Goal: Task Accomplishment & Management: Use online tool/utility

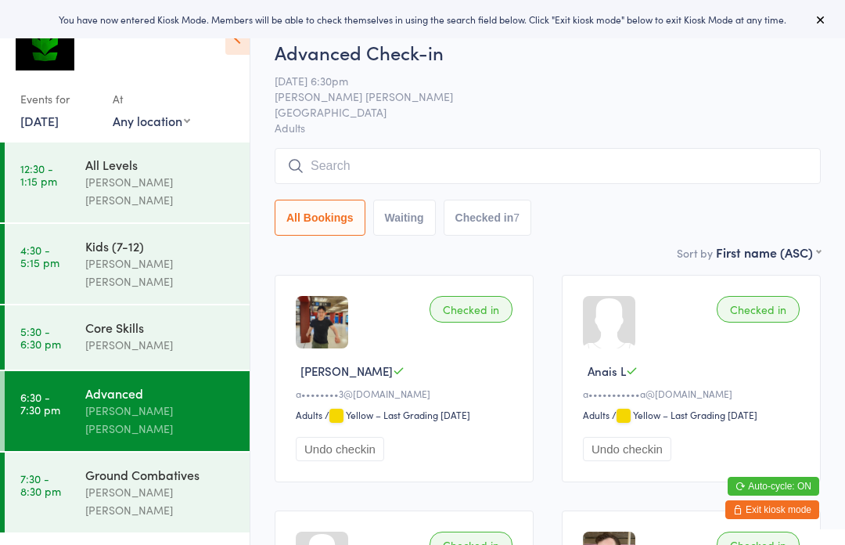
click at [322, 162] on input "search" at bounding box center [548, 166] width 546 height 36
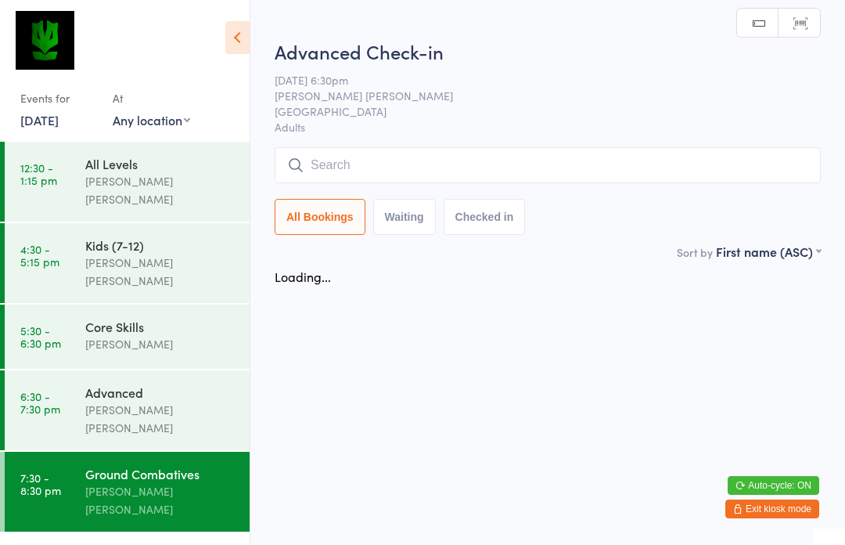
scroll to position [1, 0]
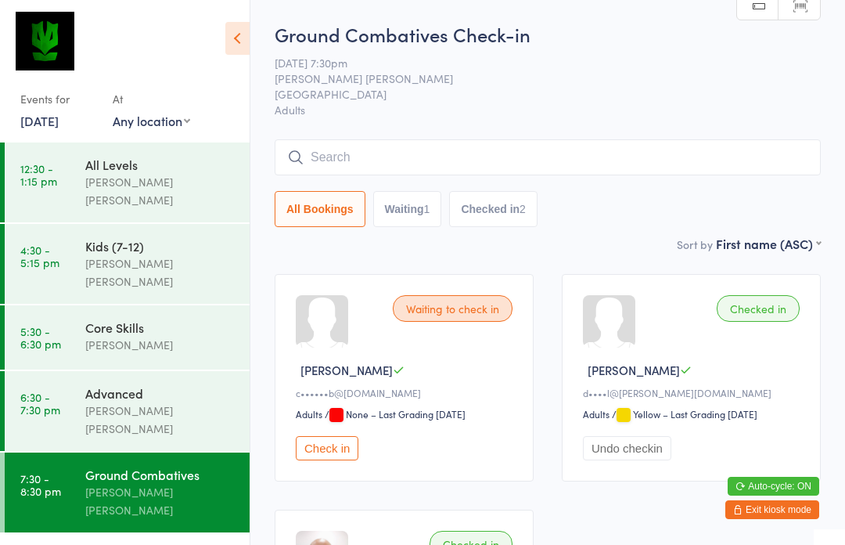
click at [73, 371] on link "6:30 - 7:30 pm Advanced [PERSON_NAME] [PERSON_NAME]" at bounding box center [127, 411] width 245 height 80
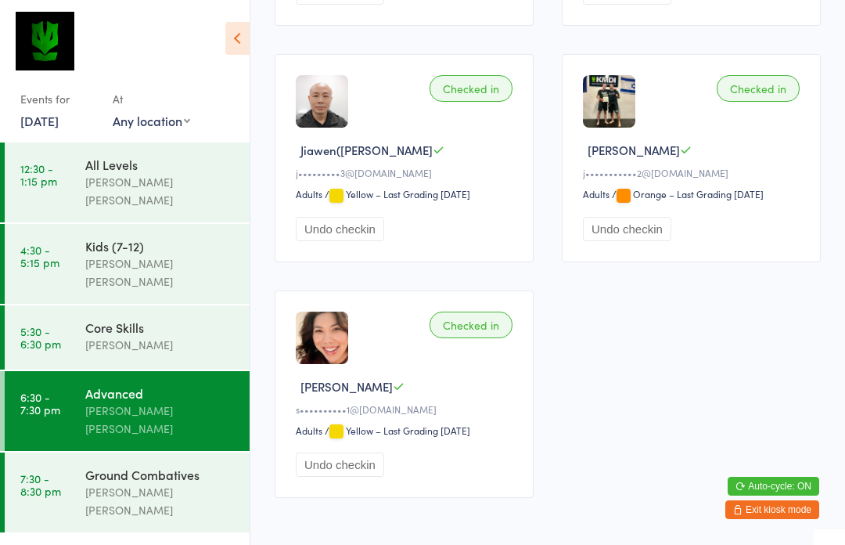
scroll to position [730, 0]
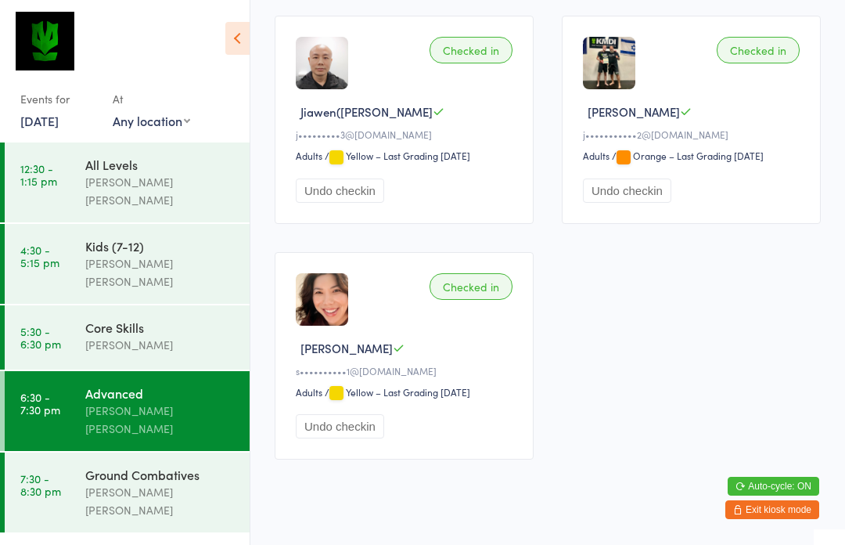
click at [93, 466] on div "Ground Combatives" at bounding box center [160, 474] width 151 height 17
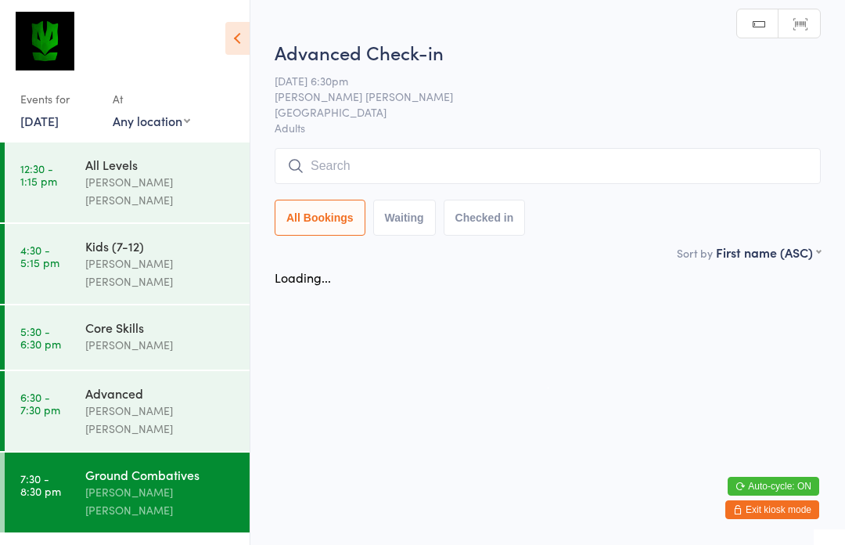
scroll to position [1, 0]
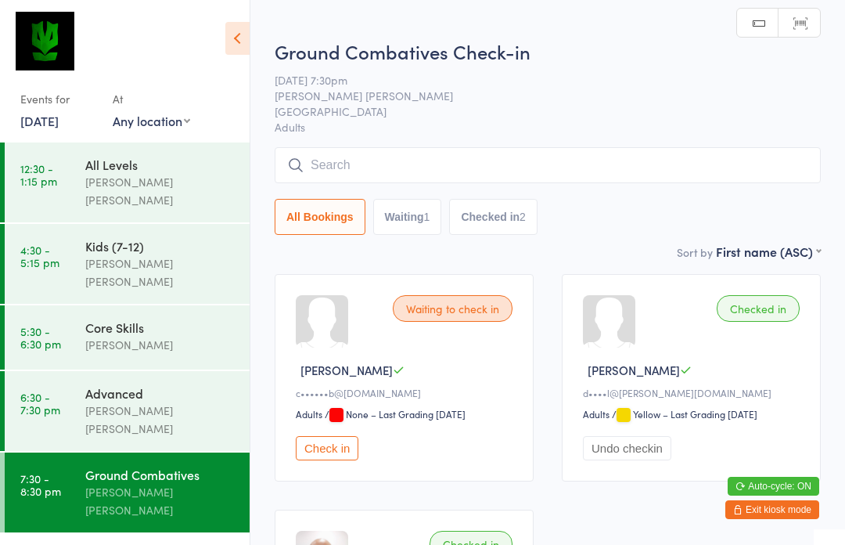
click at [339, 455] on button "Check in" at bounding box center [327, 448] width 63 height 24
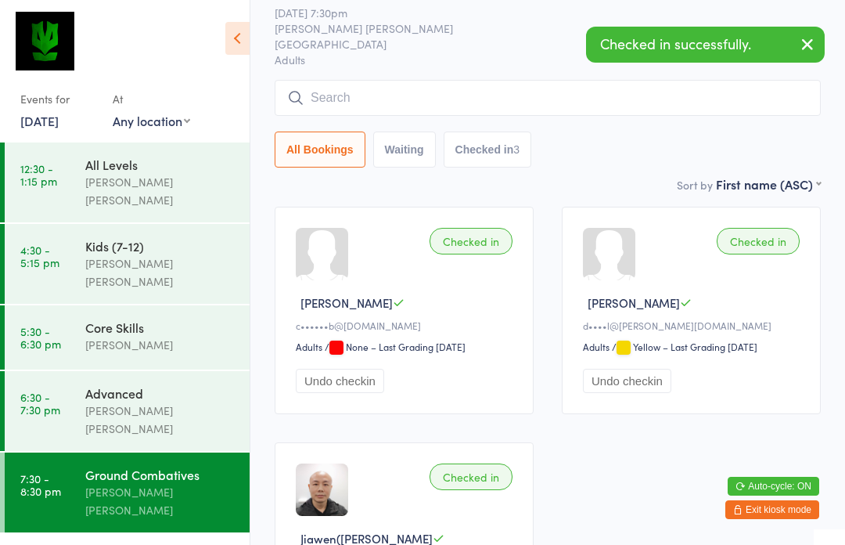
scroll to position [0, 0]
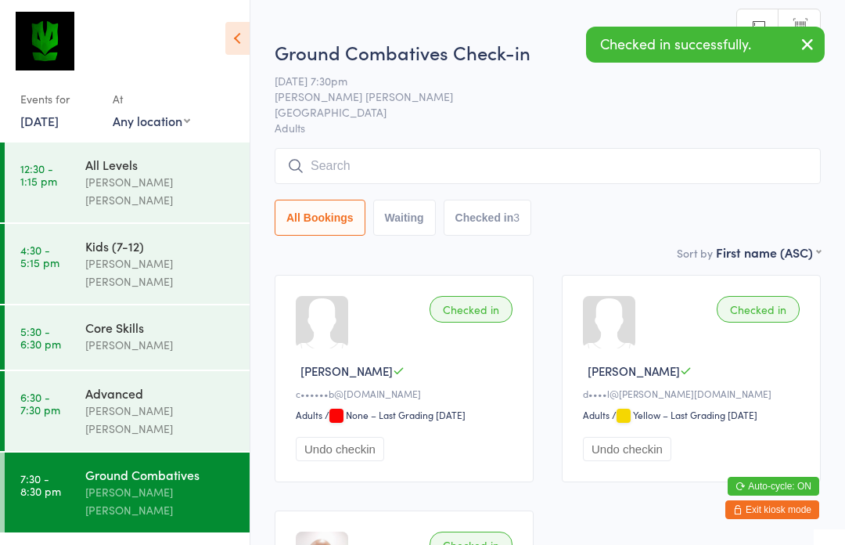
click at [348, 165] on input "search" at bounding box center [548, 166] width 546 height 36
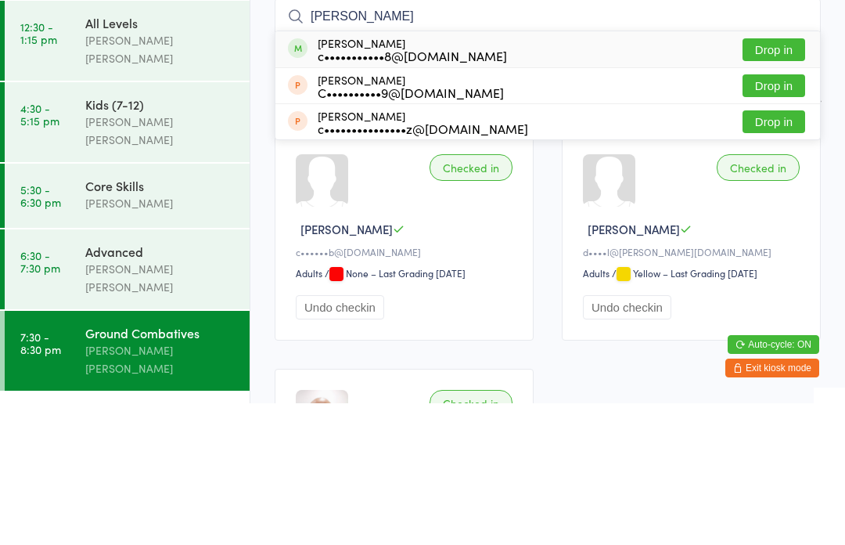
type input "[PERSON_NAME]"
click at [790, 180] on button "Drop in" at bounding box center [774, 191] width 63 height 23
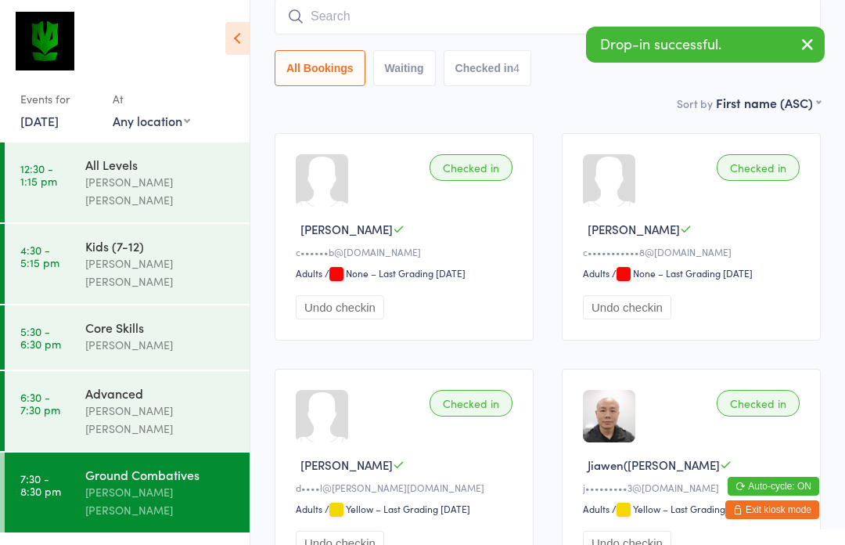
click at [140, 401] on div "[PERSON_NAME] [PERSON_NAME]" at bounding box center [160, 419] width 151 height 36
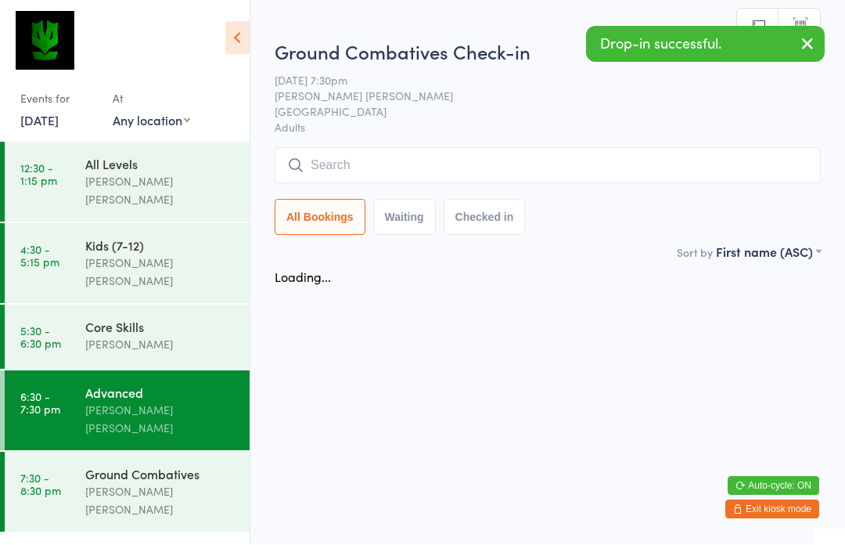
scroll to position [1, 0]
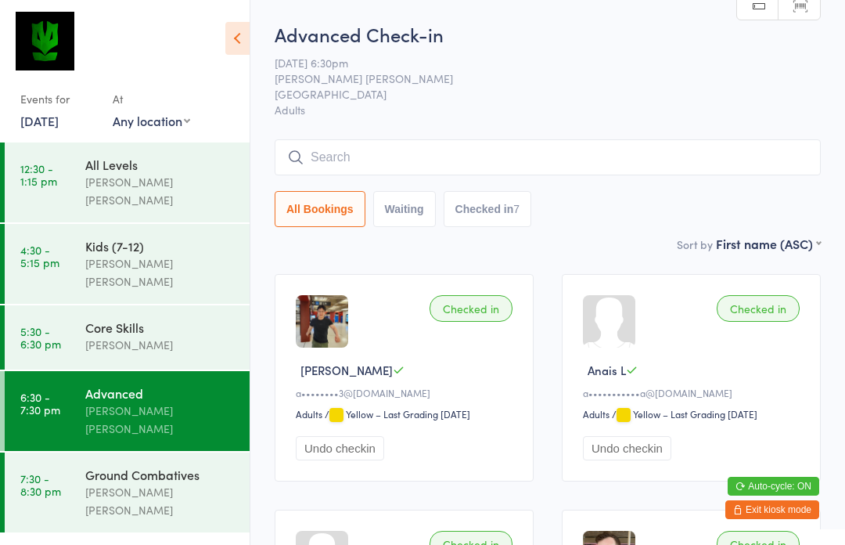
click at [418, 161] on input "search" at bounding box center [548, 157] width 546 height 36
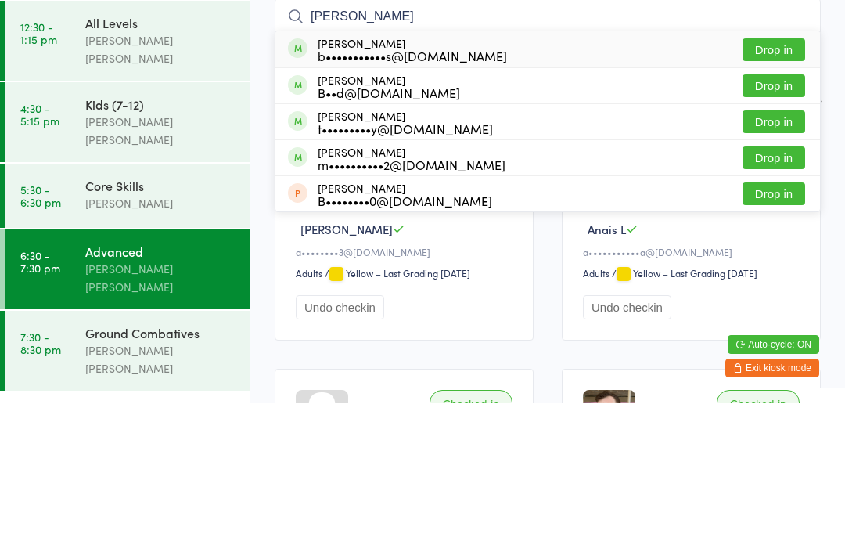
type input "[PERSON_NAME]"
click at [382, 228] on div "B••d@[DOMAIN_NAME]" at bounding box center [389, 234] width 142 height 13
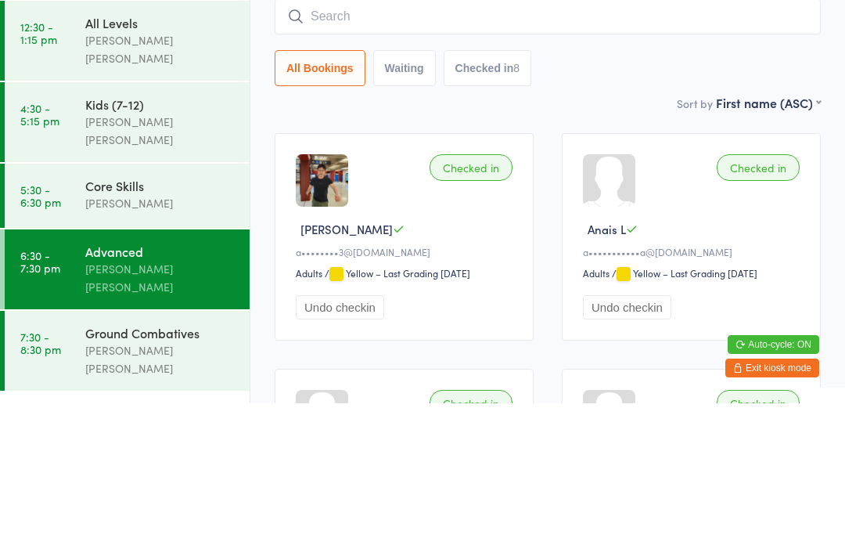
click at [196, 336] on div "[PERSON_NAME]" at bounding box center [160, 345] width 151 height 18
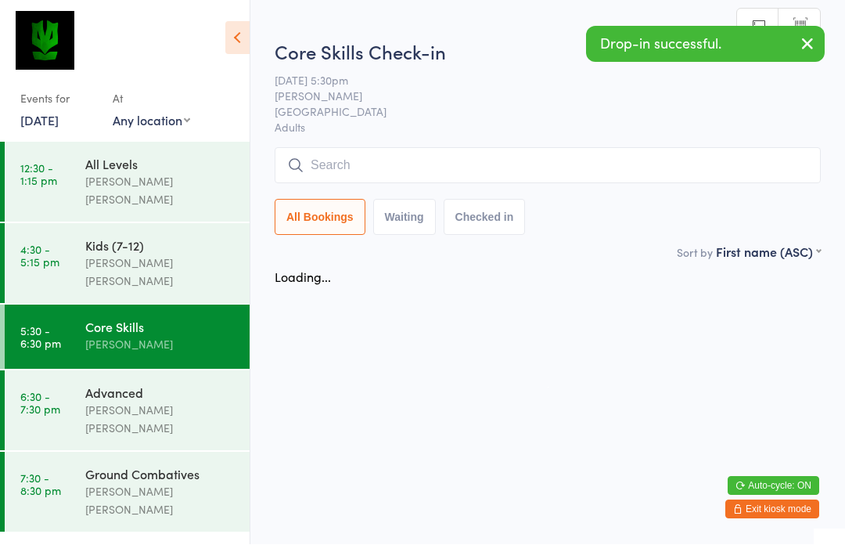
scroll to position [1, 0]
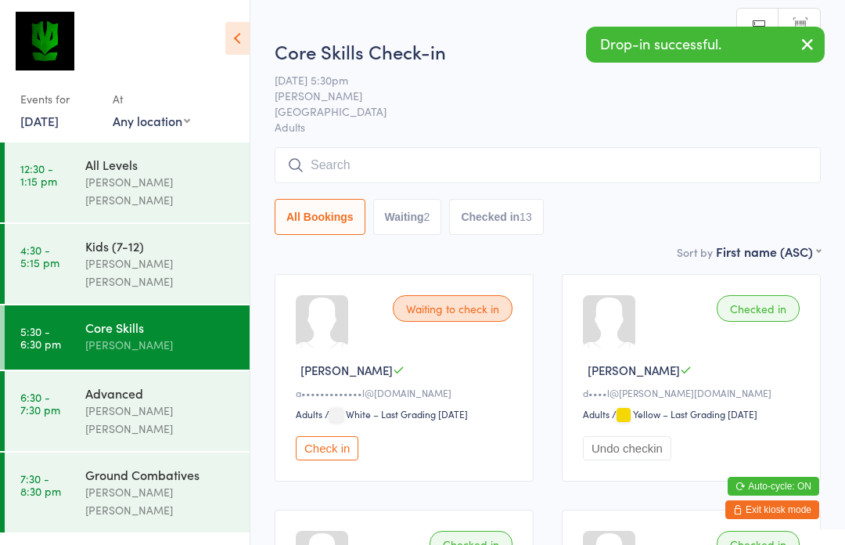
click at [387, 161] on input "search" at bounding box center [548, 165] width 546 height 36
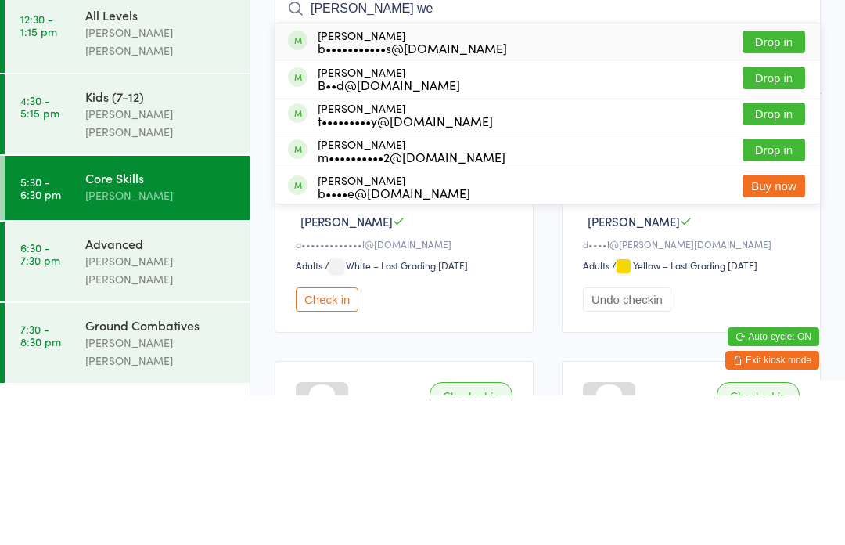
type input "[PERSON_NAME] we"
click at [367, 228] on div "B••d@[DOMAIN_NAME]" at bounding box center [389, 234] width 142 height 13
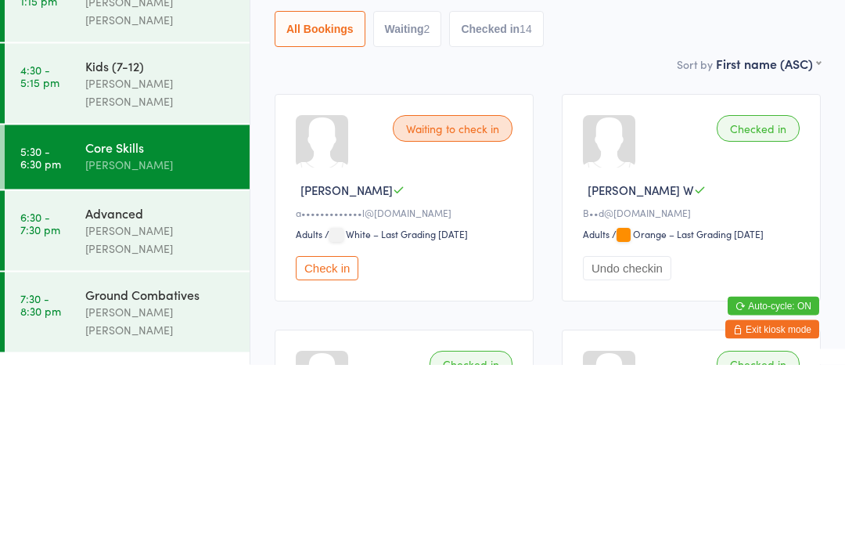
click at [136, 401] on div "[PERSON_NAME] [PERSON_NAME]" at bounding box center [160, 419] width 151 height 36
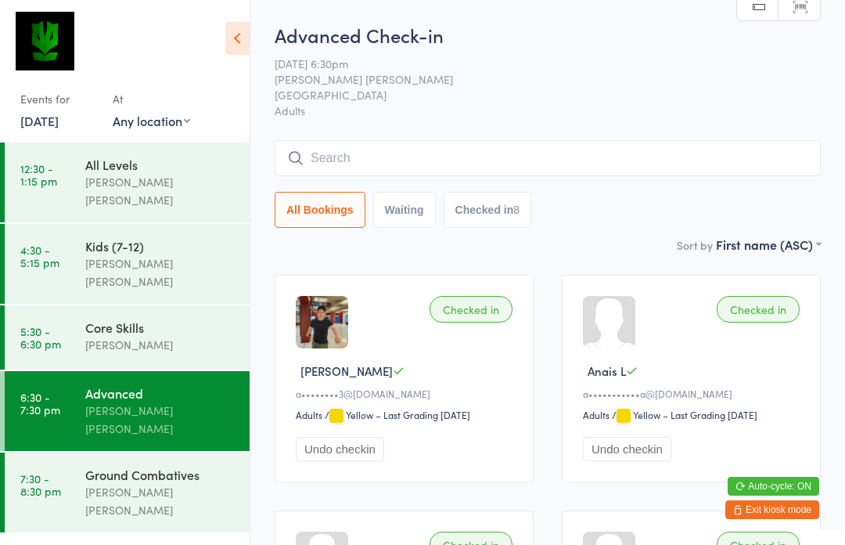
click at [397, 165] on input "search" at bounding box center [548, 158] width 546 height 36
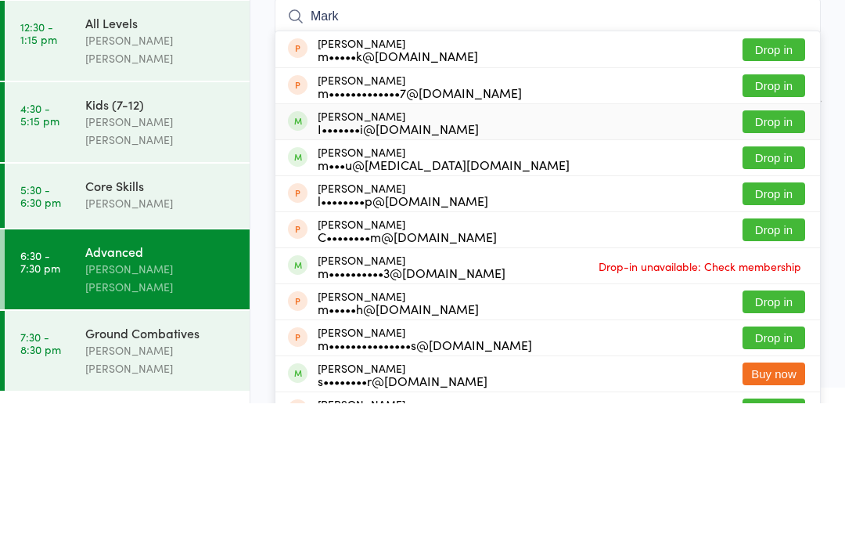
type input "Mark"
click at [420, 264] on div "I•••••••i@[DOMAIN_NAME]" at bounding box center [398, 270] width 161 height 13
